Goal: Contribute content: Add original content to the website for others to see

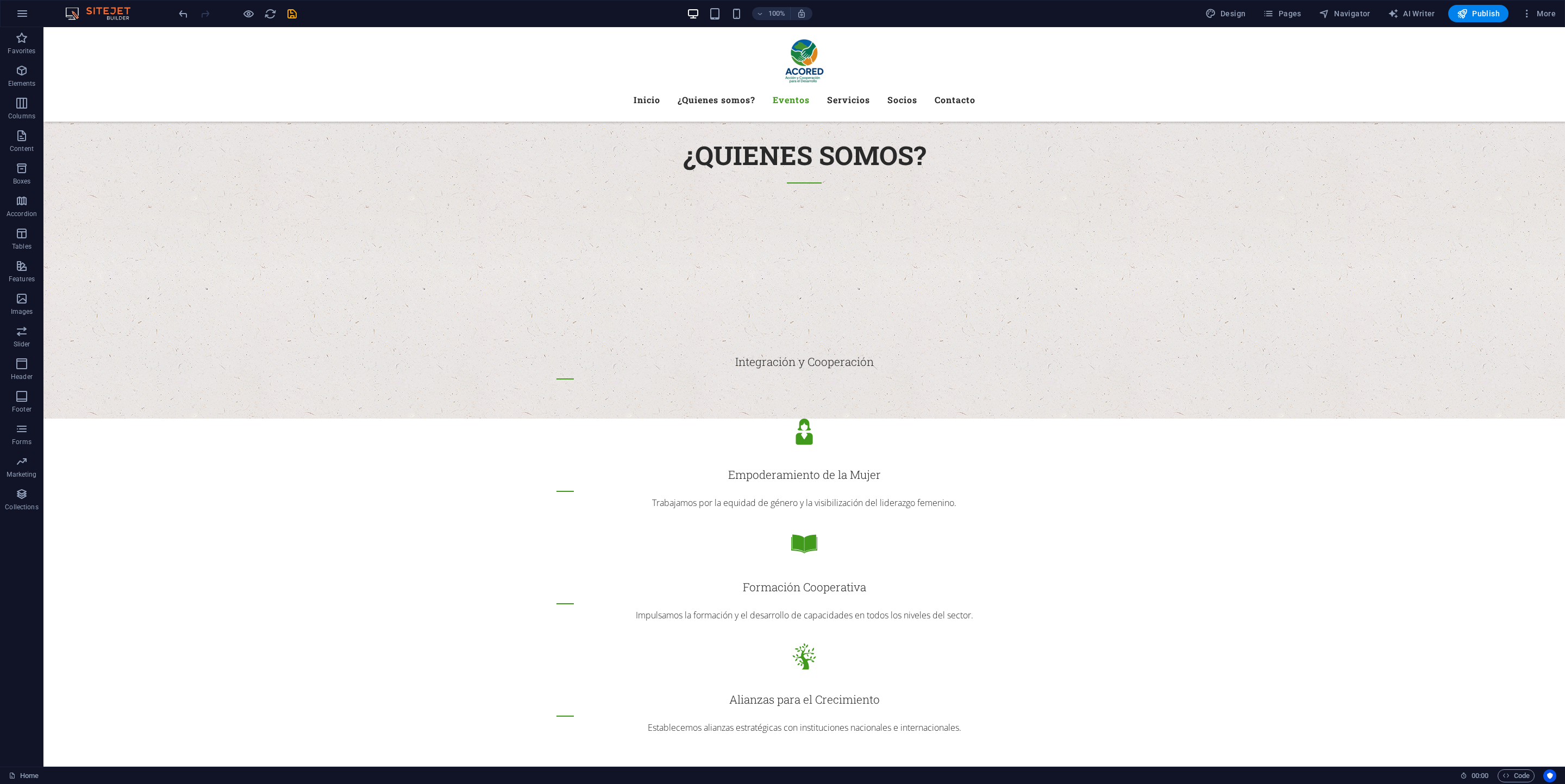
scroll to position [1303, 0]
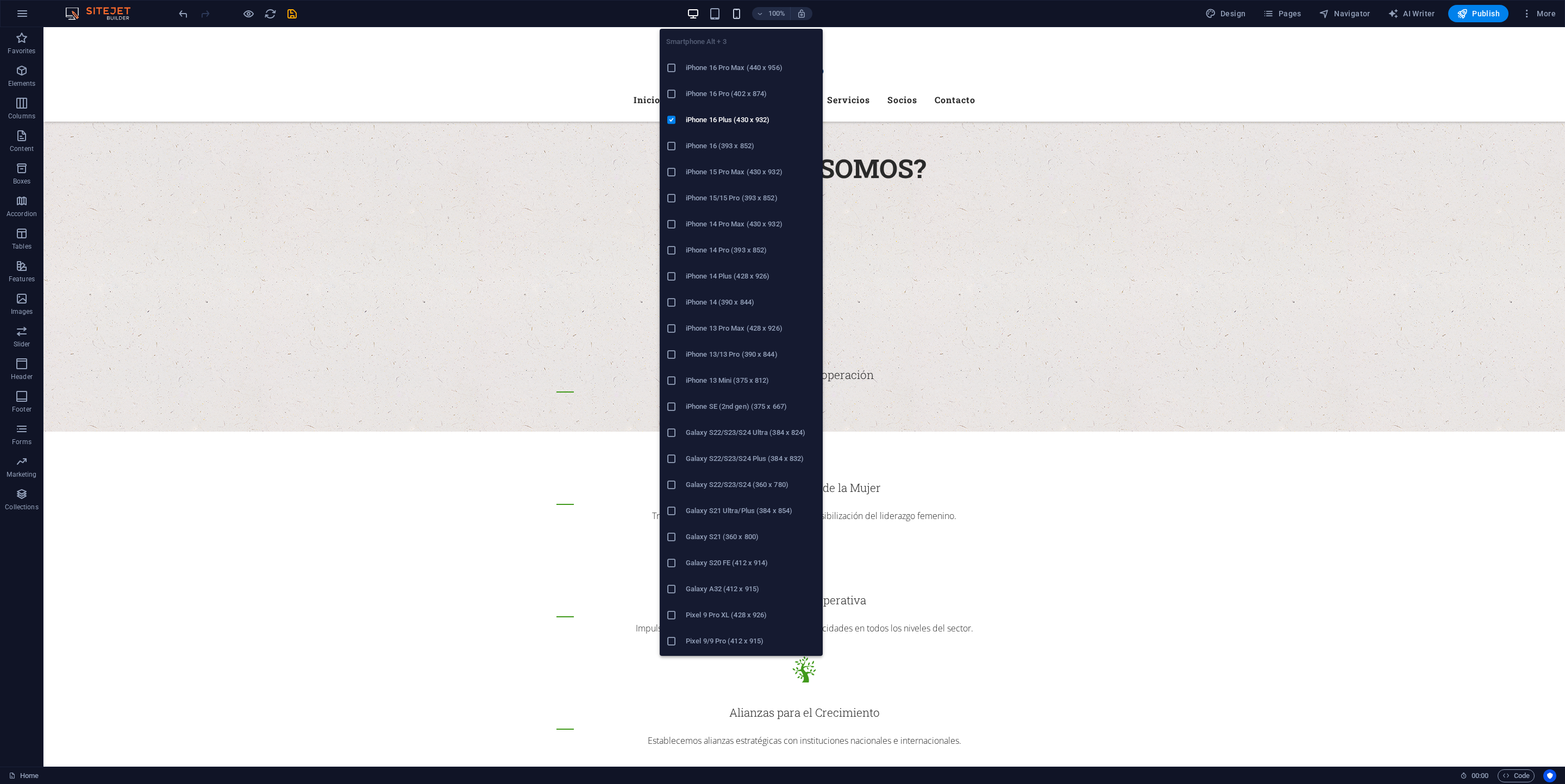
click at [737, 13] on icon "button" at bounding box center [737, 14] width 13 height 13
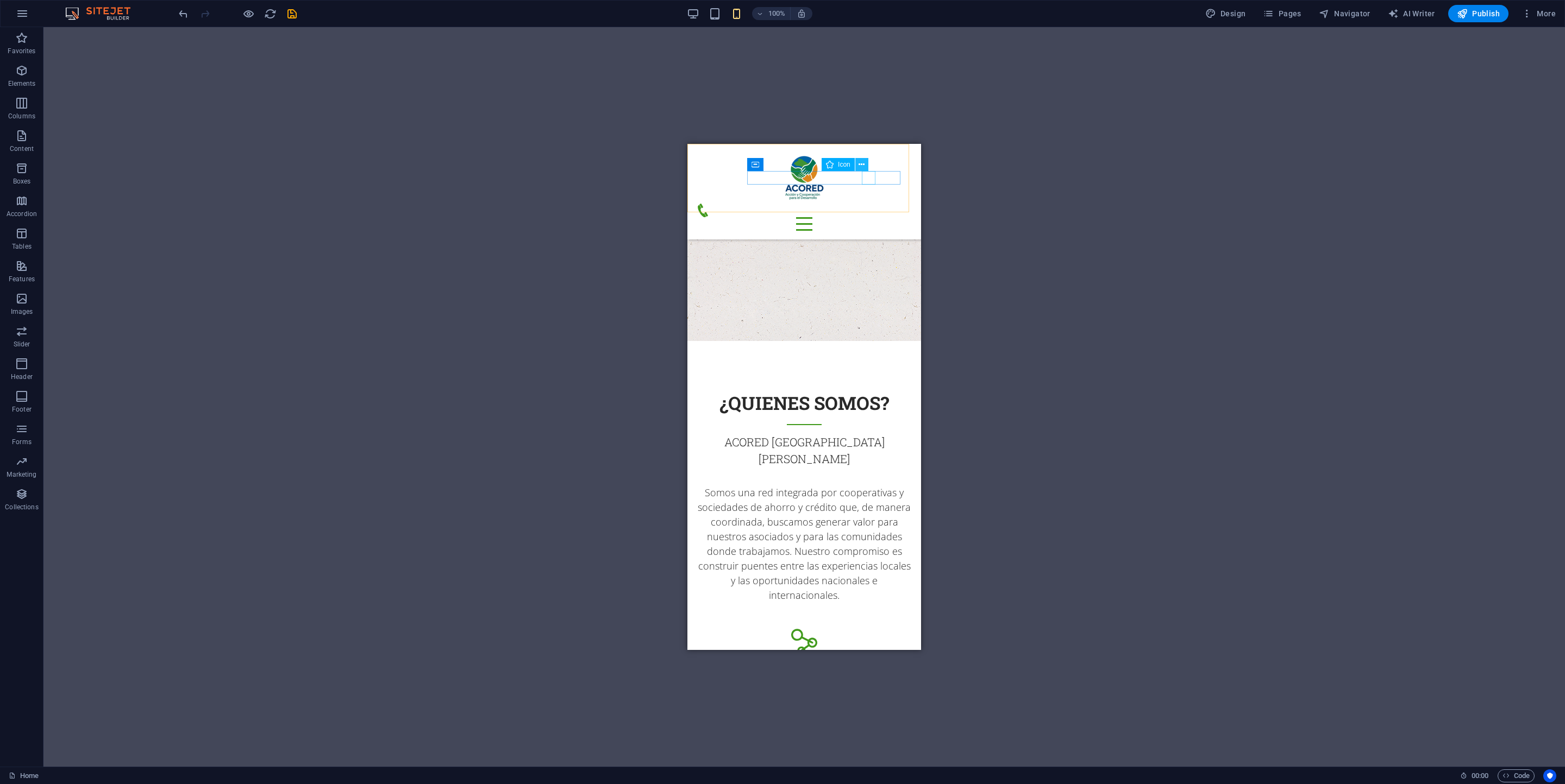
click at [863, 165] on icon at bounding box center [861, 165] width 6 height 11
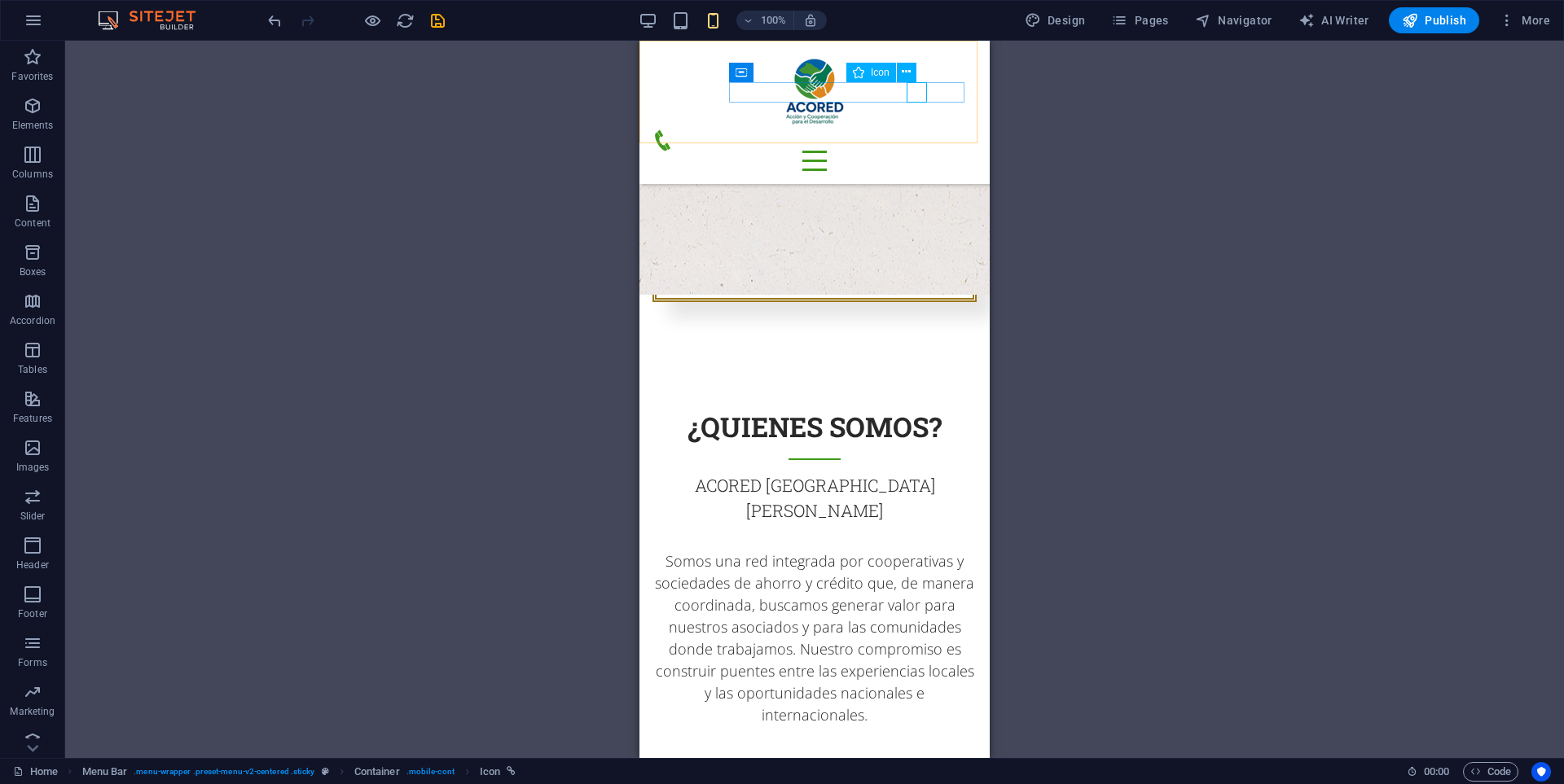
click at [917, 130] on figure at bounding box center [808, 140] width 311 height 20
click at [911, 78] on icon at bounding box center [905, 72] width 9 height 17
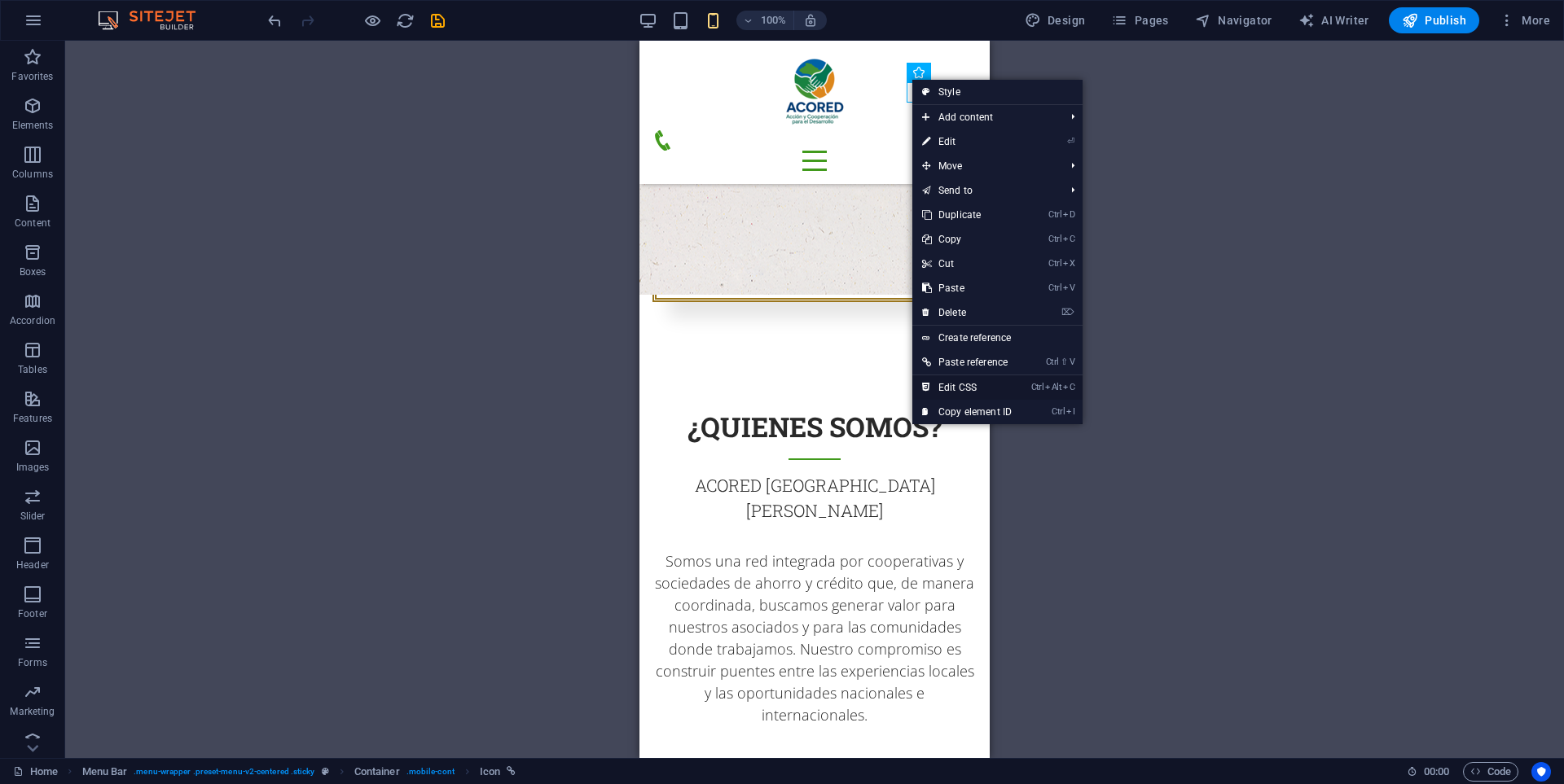
click at [987, 391] on link "Ctrl Alt C Edit CSS" at bounding box center [966, 387] width 109 height 25
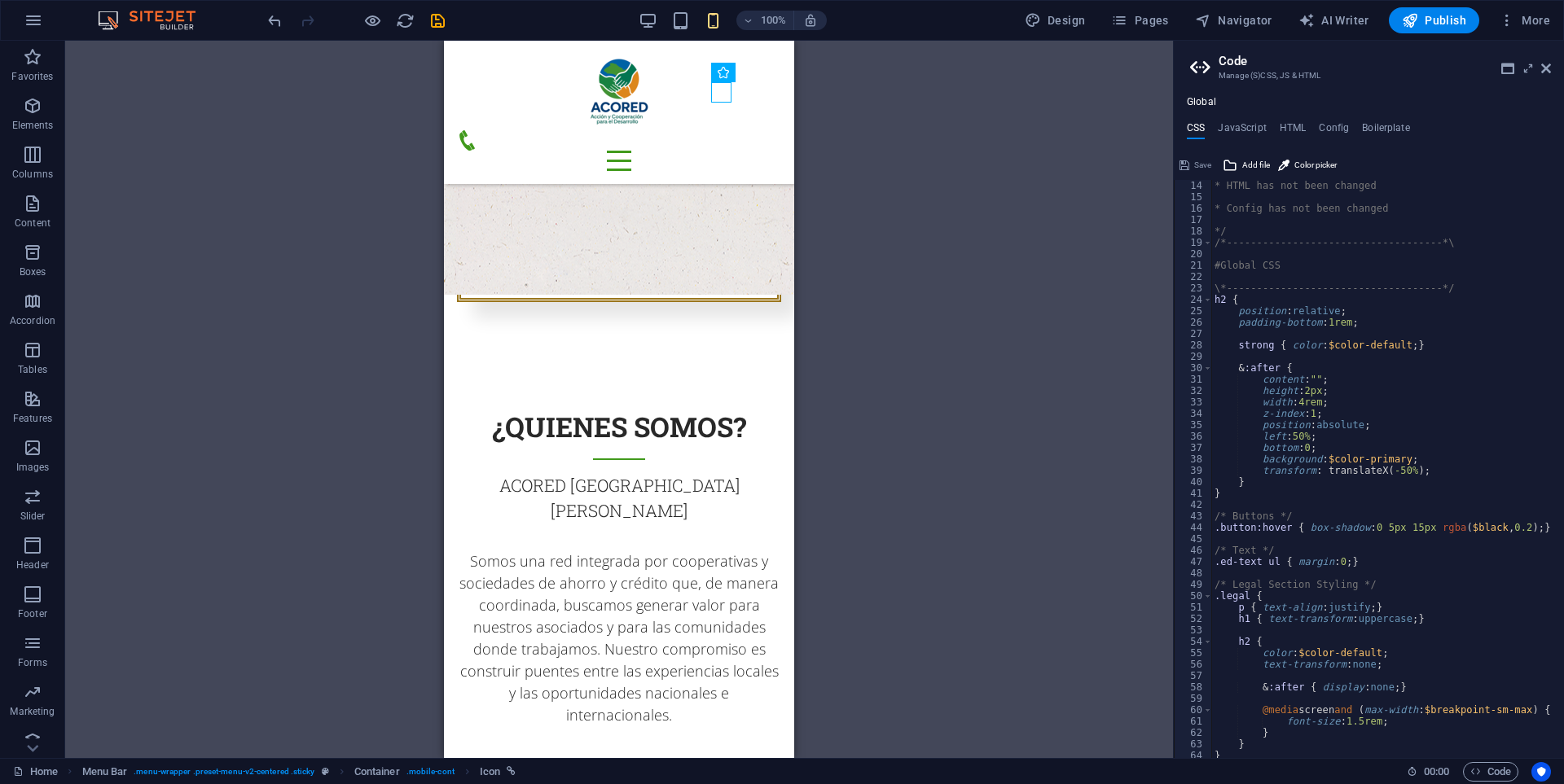
scroll to position [0, 0]
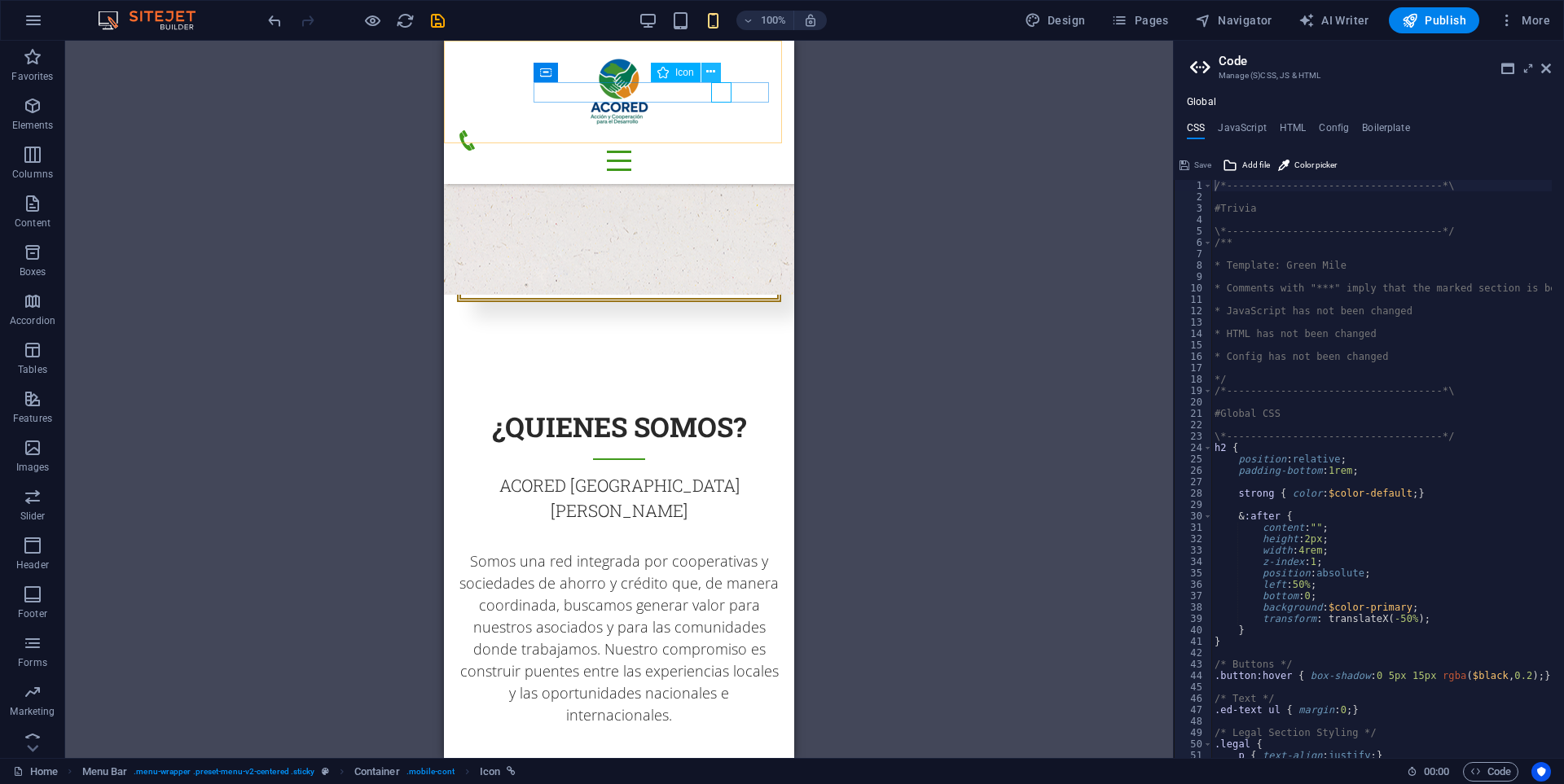
click at [716, 72] on button at bounding box center [710, 72] width 20 height 20
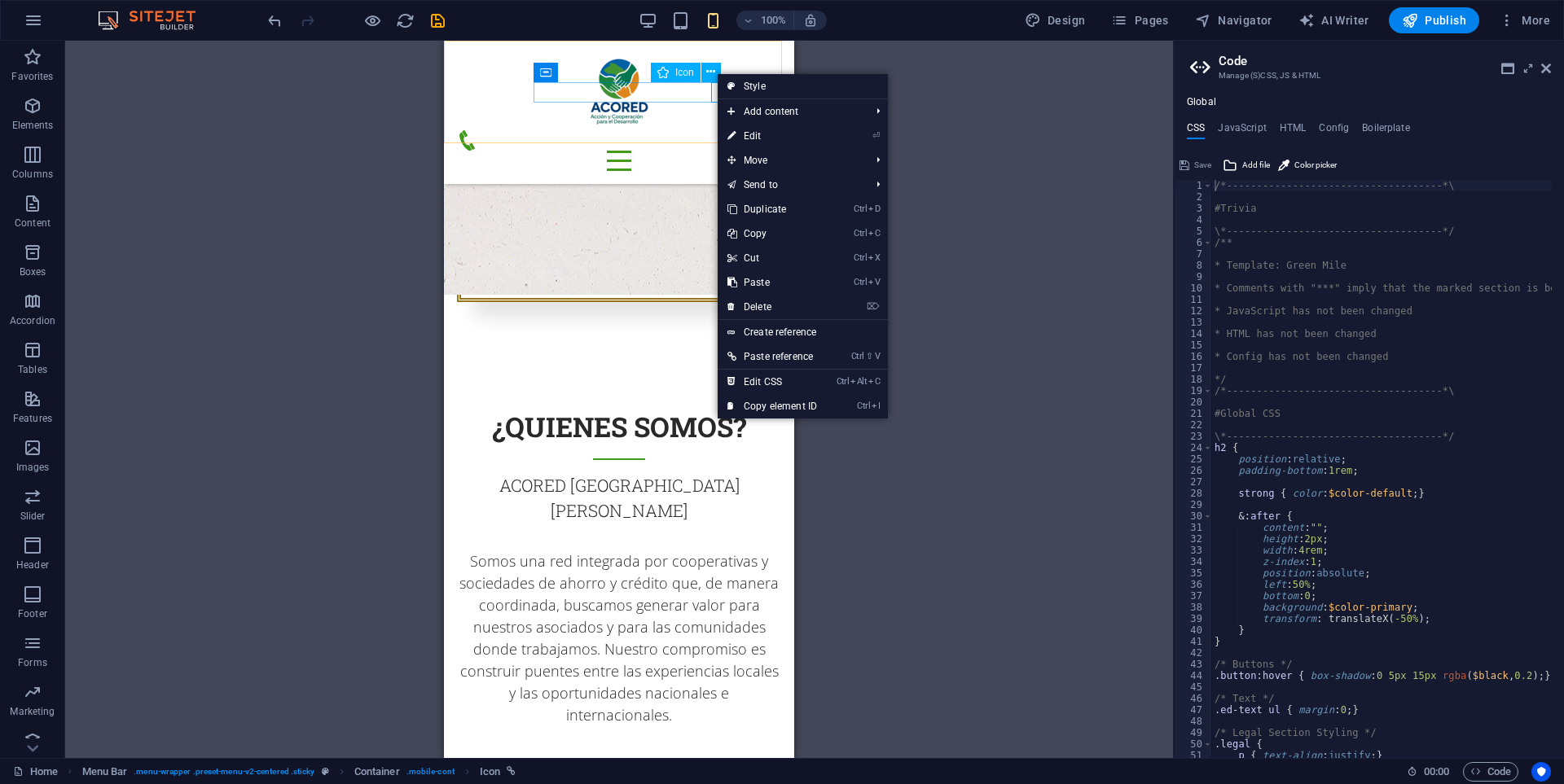
click at [691, 72] on span "Icon" at bounding box center [685, 72] width 19 height 9
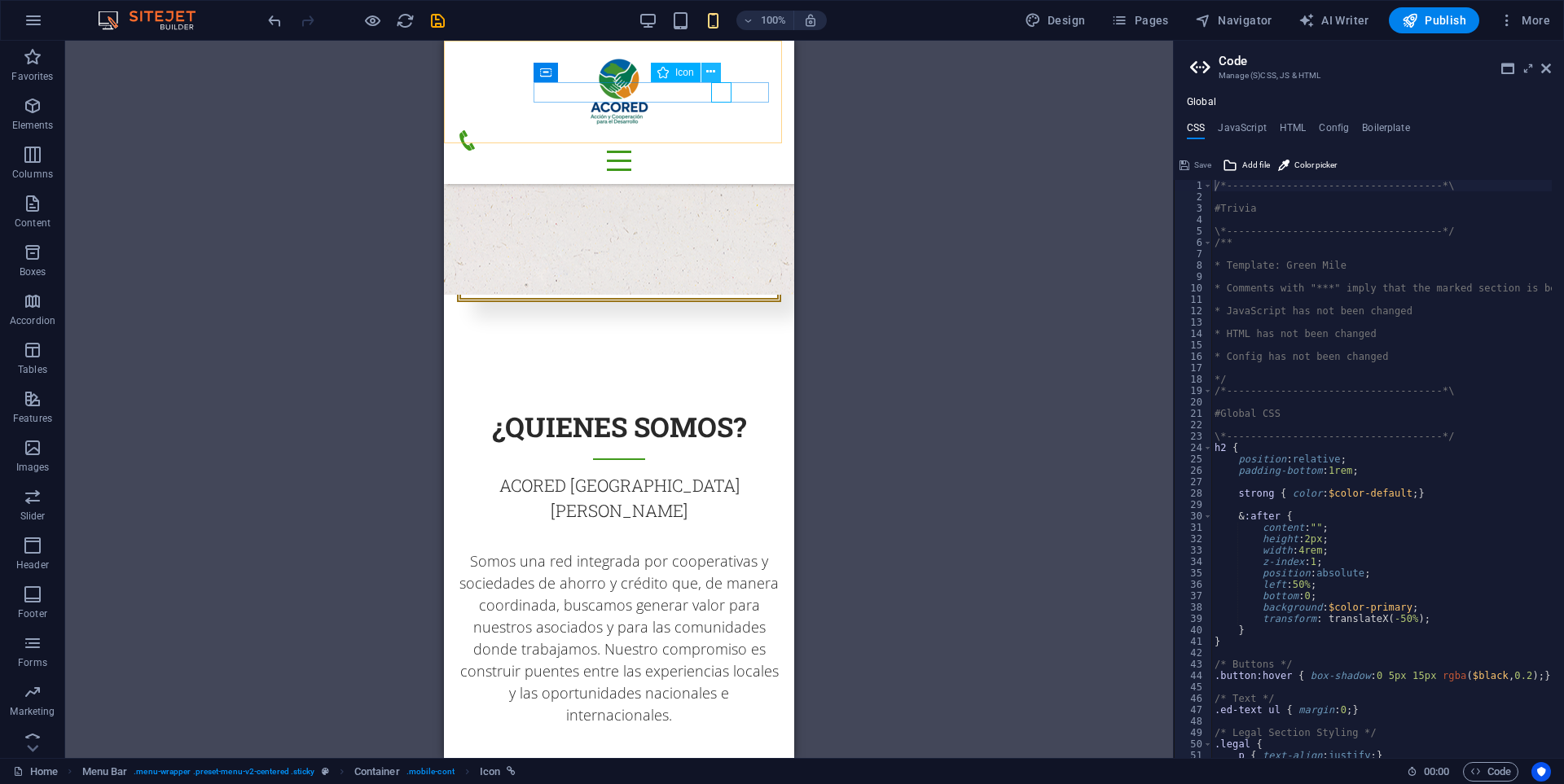
click at [705, 74] on button at bounding box center [710, 72] width 20 height 20
click at [980, 184] on div "Drag here to replace the existing content. Press “Ctrl” if you want to create a…" at bounding box center [619, 400] width 1107 height 718
click at [718, 130] on figure at bounding box center [612, 140] width 311 height 20
select select "xMidYMid"
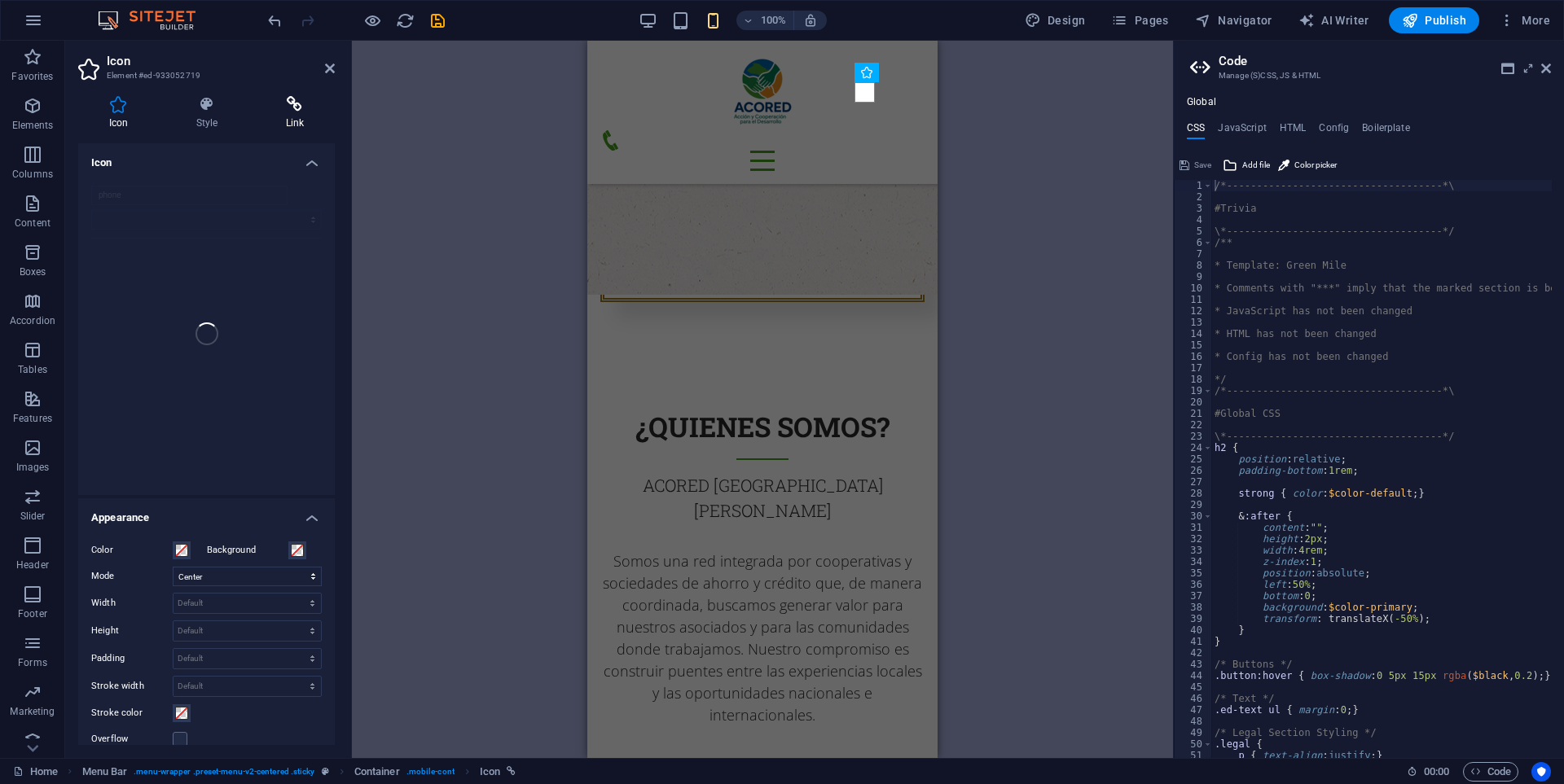
click at [311, 106] on icon at bounding box center [294, 103] width 80 height 16
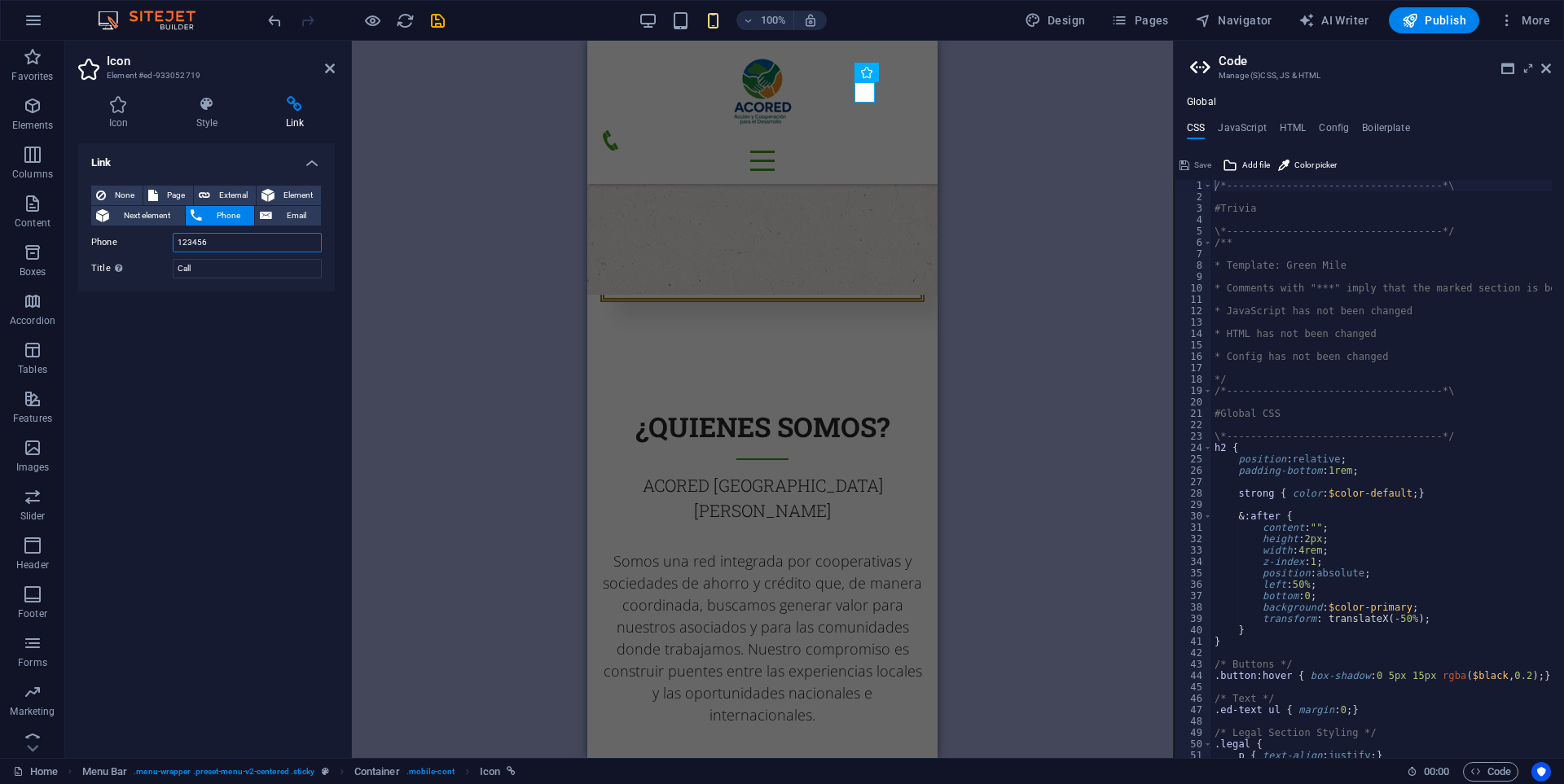
drag, startPoint x: 235, startPoint y: 238, endPoint x: 123, endPoint y: 249, distance: 112.5
click at [123, 249] on div "Phone 123456" at bounding box center [206, 242] width 231 height 20
type input "[PHONE_NUMBER]"
click at [196, 339] on div "Link None Page External Element Next element Phone Email Page Home Subpage Lega…" at bounding box center [206, 444] width 256 height 602
click at [330, 73] on icon at bounding box center [330, 68] width 9 height 13
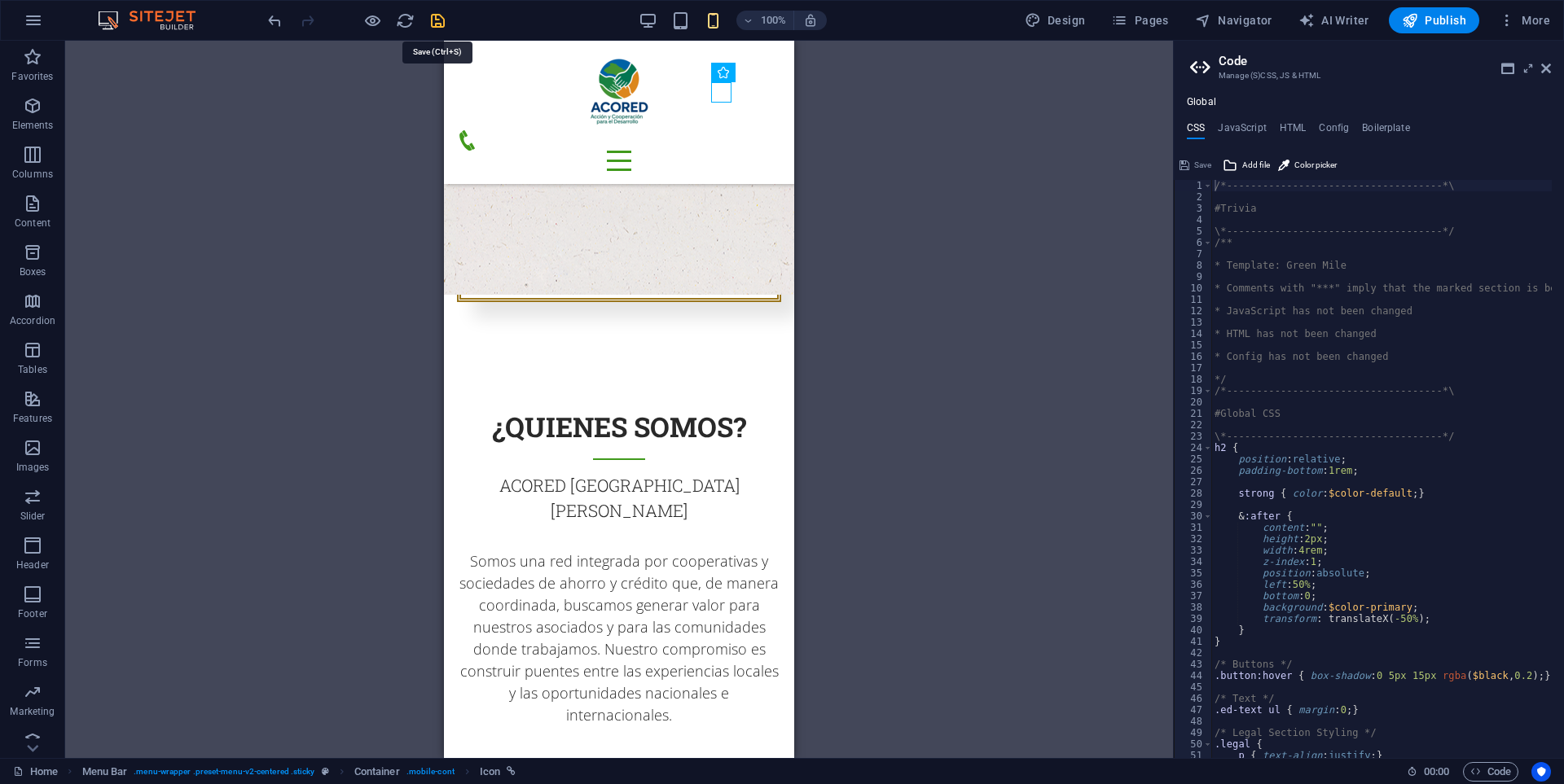
click at [435, 21] on icon "save" at bounding box center [438, 21] width 19 height 19
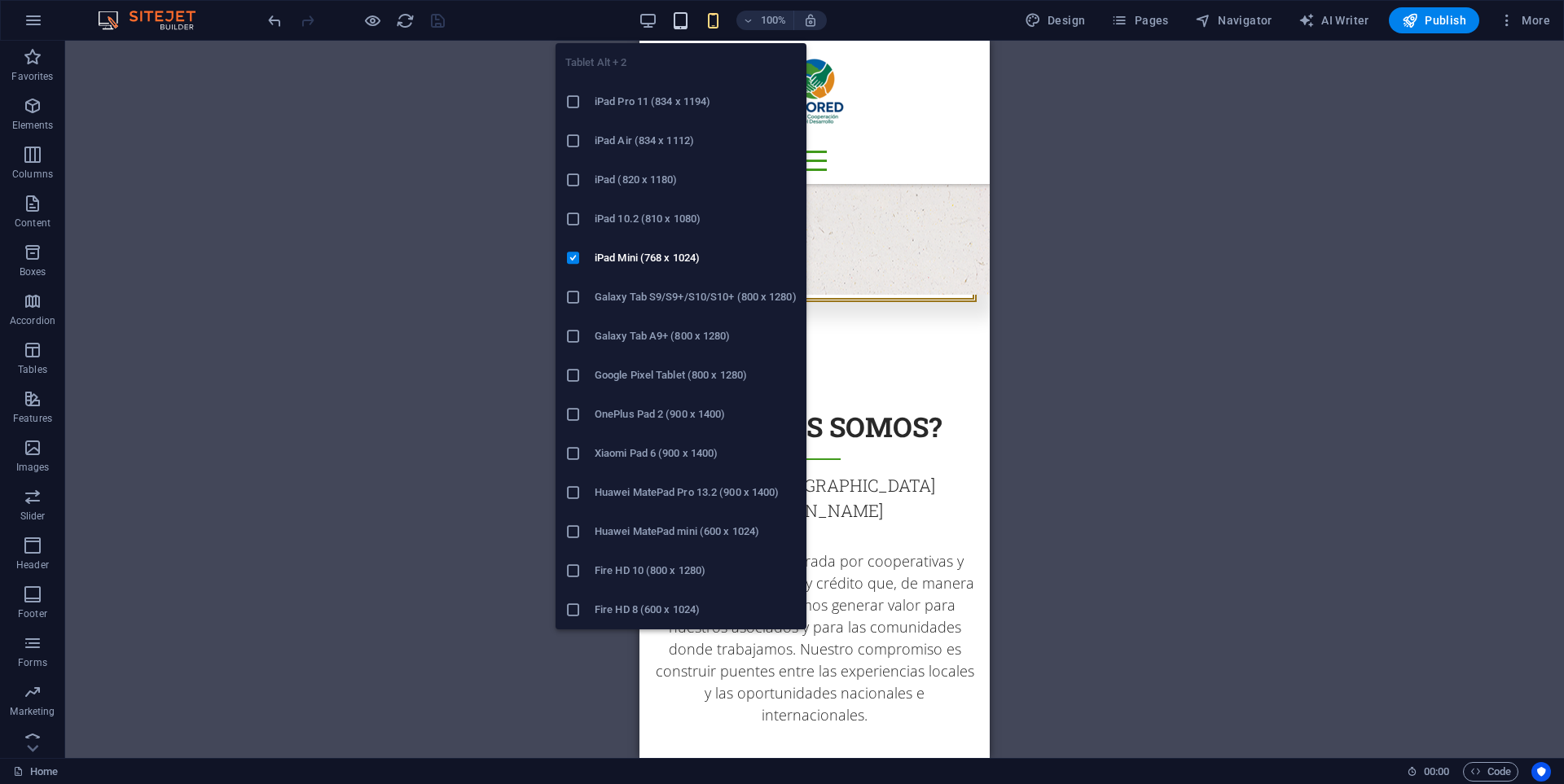
click at [682, 23] on icon "button" at bounding box center [681, 21] width 19 height 19
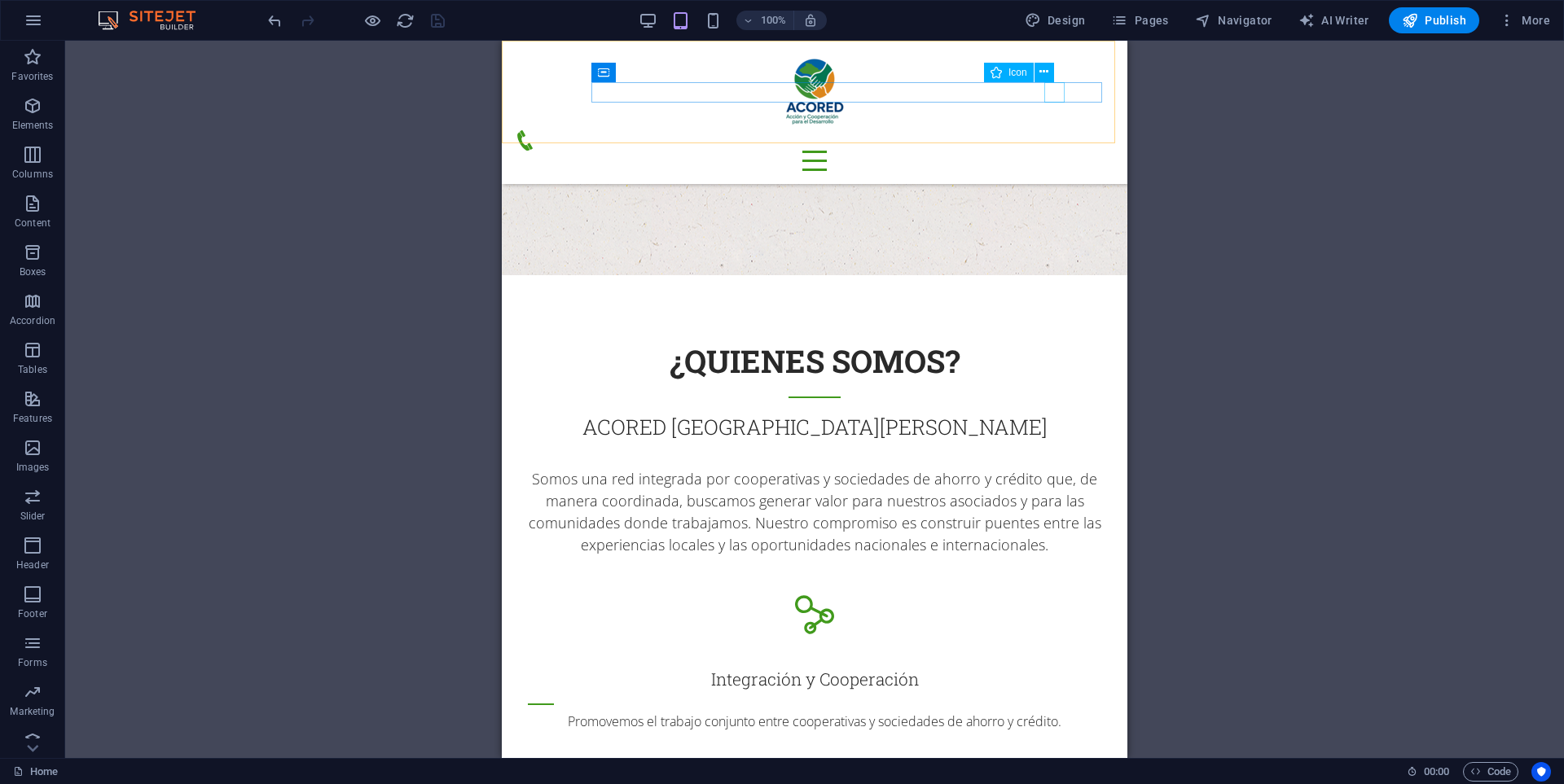
click at [1051, 130] on figure at bounding box center [807, 140] width 586 height 20
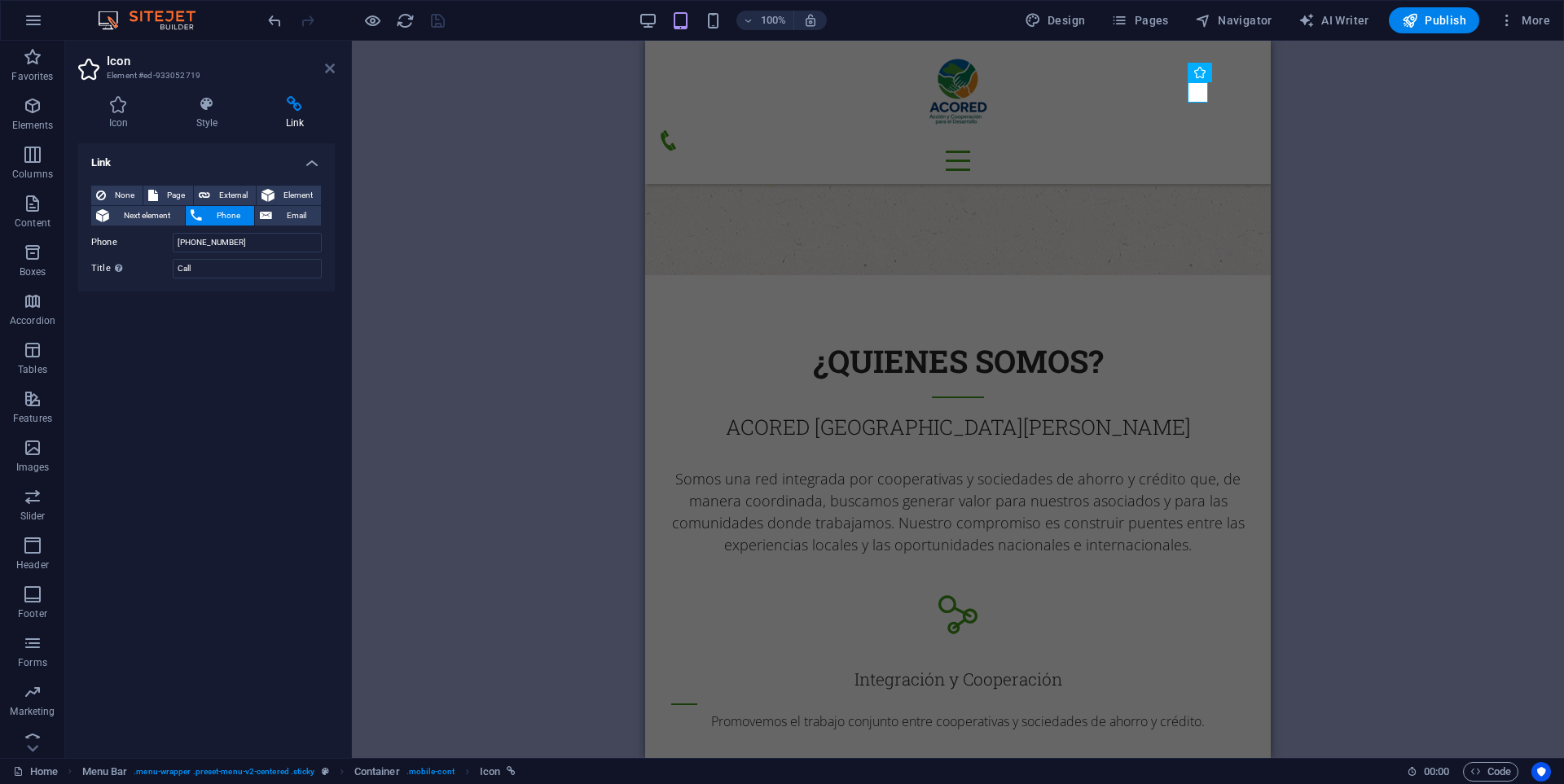
click at [333, 70] on icon at bounding box center [330, 68] width 9 height 13
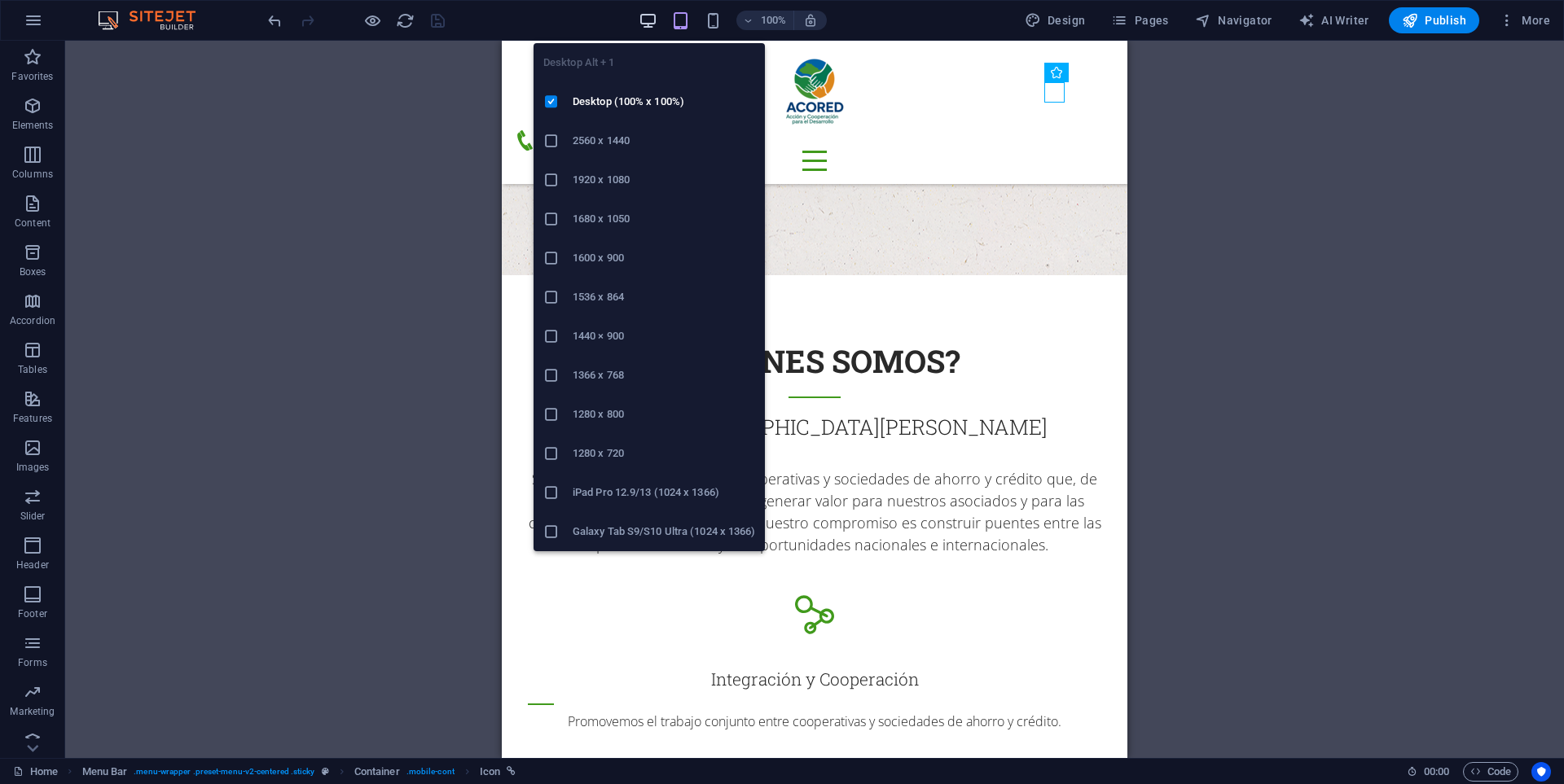
click at [650, 19] on icon "button" at bounding box center [648, 21] width 19 height 19
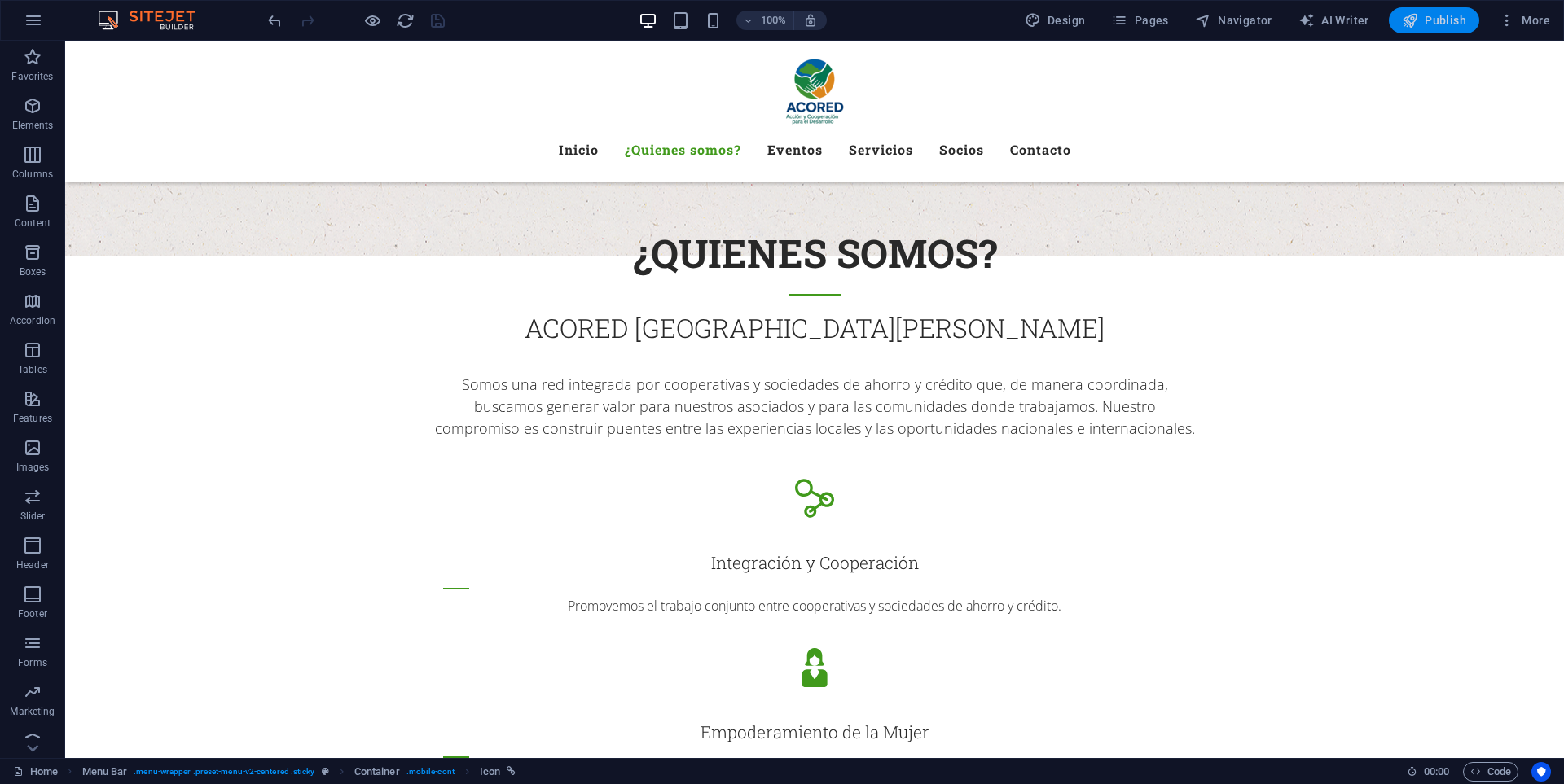
drag, startPoint x: 1442, startPoint y: 28, endPoint x: 1375, endPoint y: 1, distance: 72.2
click at [1442, 28] on span "Publish" at bounding box center [1434, 20] width 65 height 16
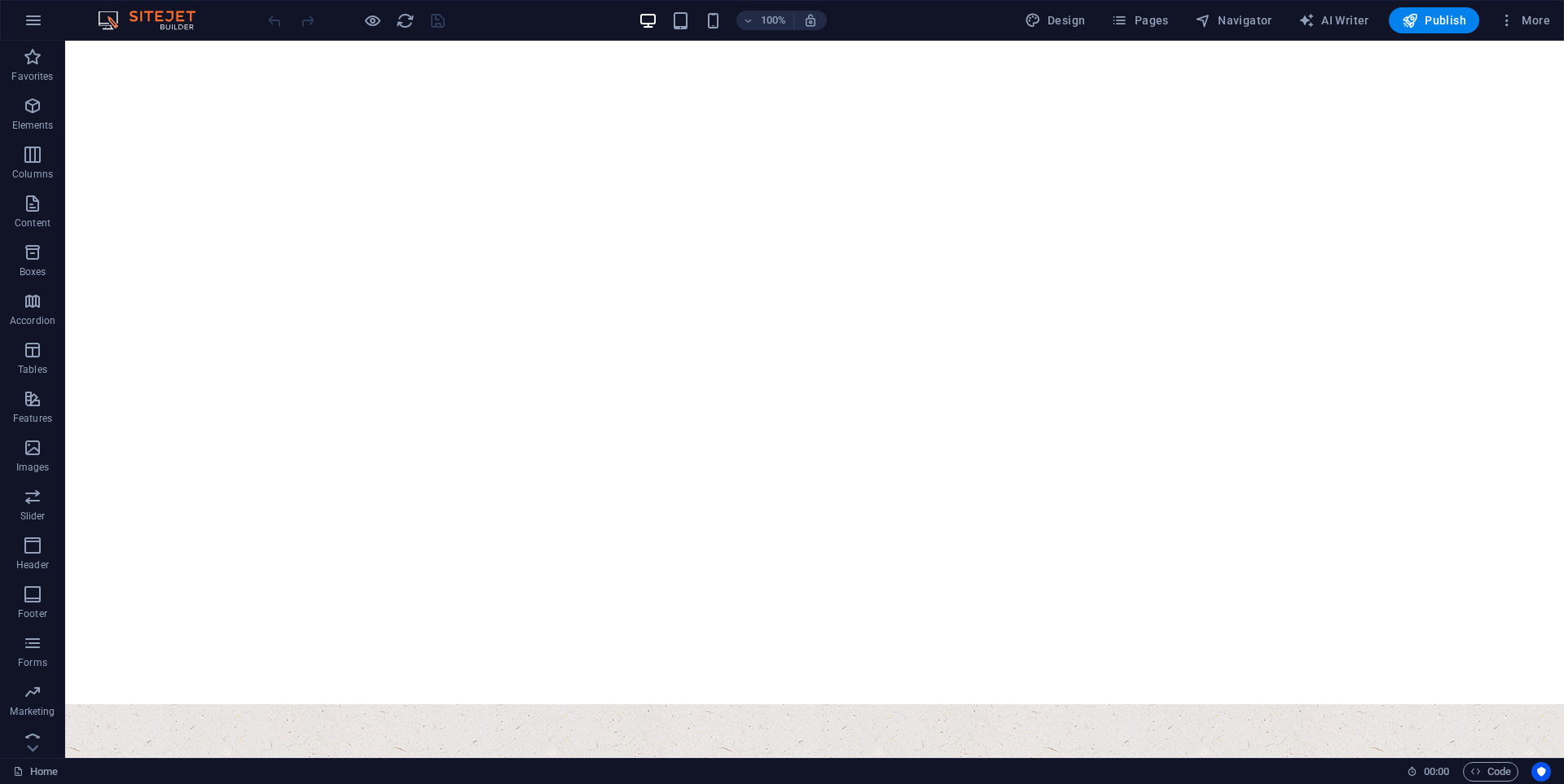
scroll to position [478, 0]
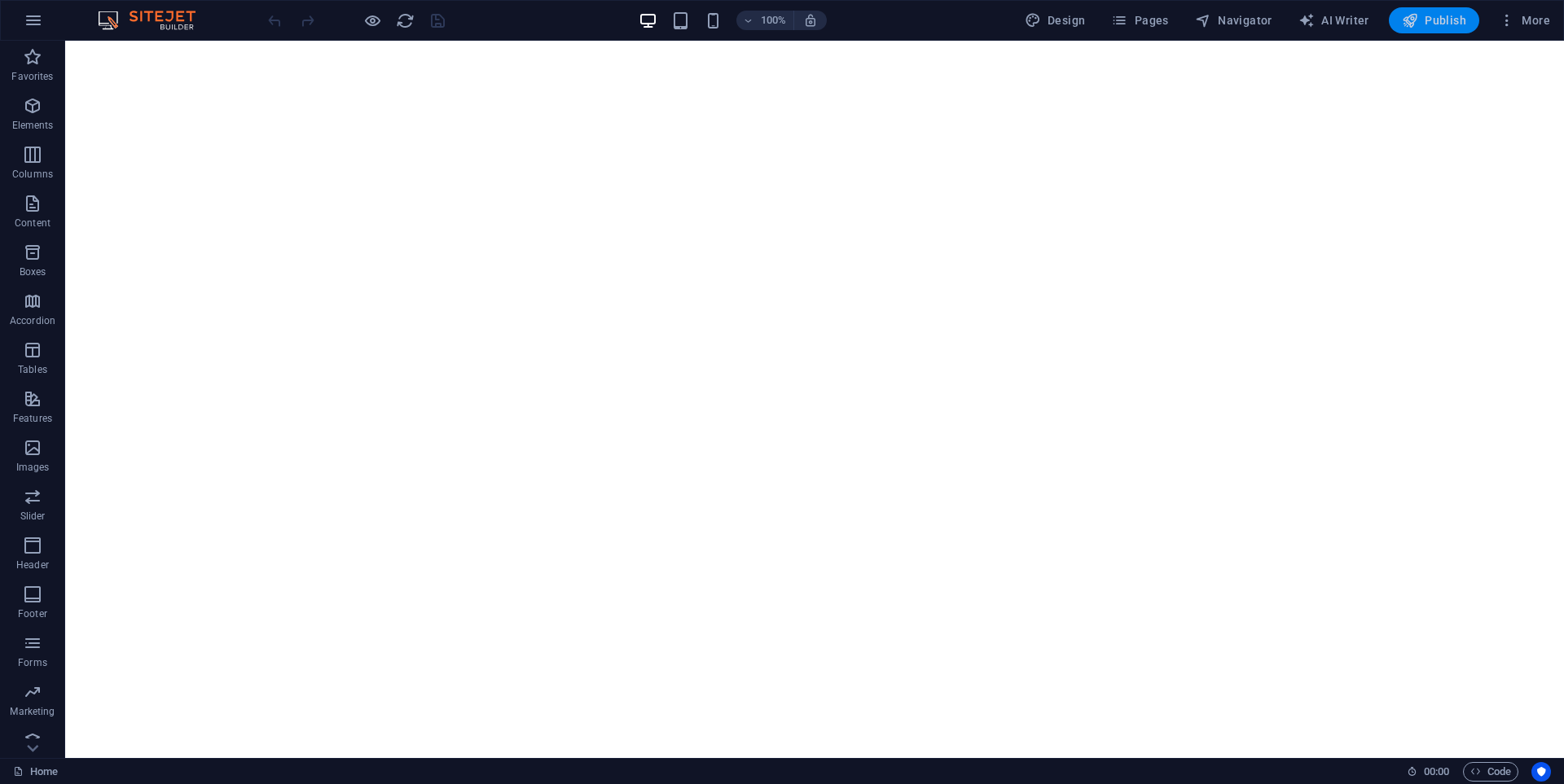
click at [1435, 19] on span "Publish" at bounding box center [1434, 20] width 65 height 16
